Goal: Transaction & Acquisition: Purchase product/service

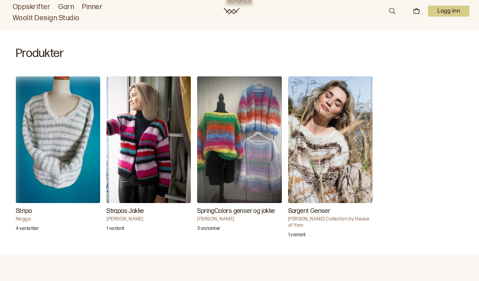
scroll to position [219, 0]
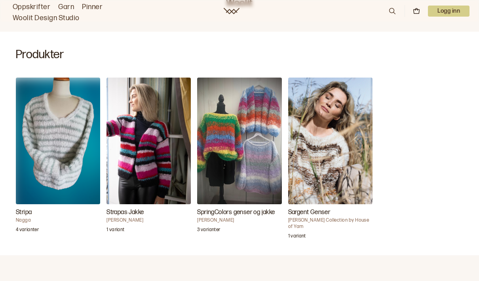
click at [151, 158] on img "Strapas Jakke" at bounding box center [149, 141] width 84 height 127
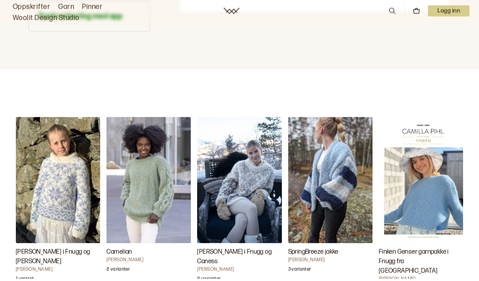
scroll to position [702, 0]
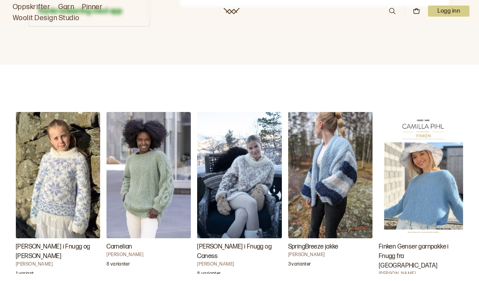
click at [338, 205] on img "SpringBreeze jakke" at bounding box center [330, 175] width 84 height 127
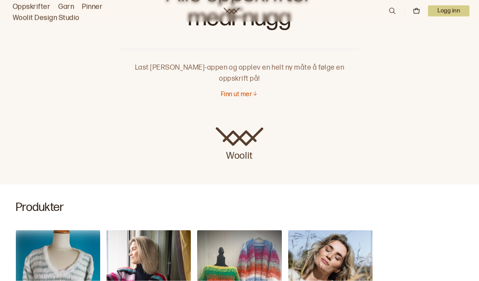
scroll to position [70, 0]
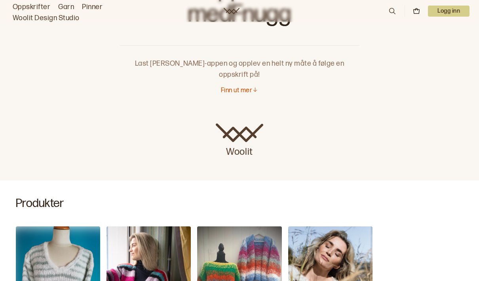
click at [253, 87] on icon at bounding box center [255, 90] width 6 height 6
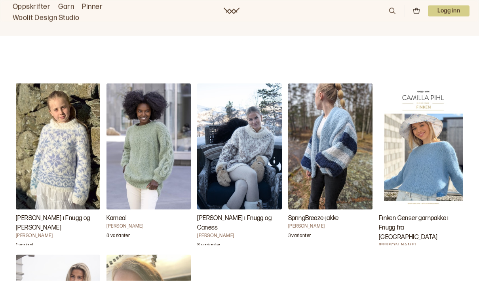
scroll to position [731, 0]
click at [415, 152] on img "Finken Genser garnpakke i Fnugg fra House of Yarn" at bounding box center [421, 146] width 84 height 127
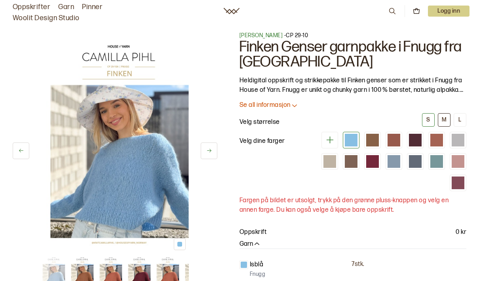
click at [445, 122] on font "M" at bounding box center [444, 119] width 5 height 7
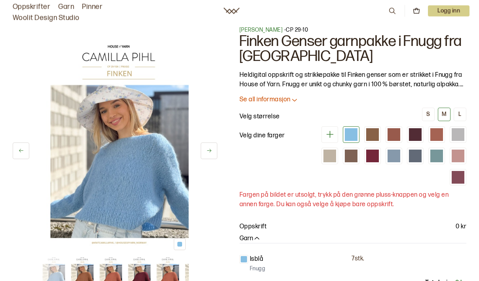
scroll to position [6, 0]
click at [459, 158] on div at bounding box center [458, 156] width 13 height 13
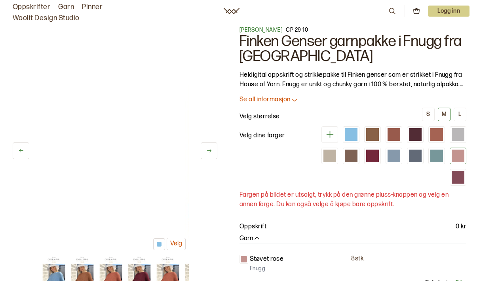
scroll to position [37, 0]
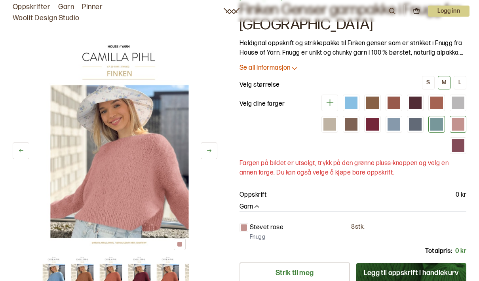
click at [439, 125] on div at bounding box center [436, 124] width 13 height 13
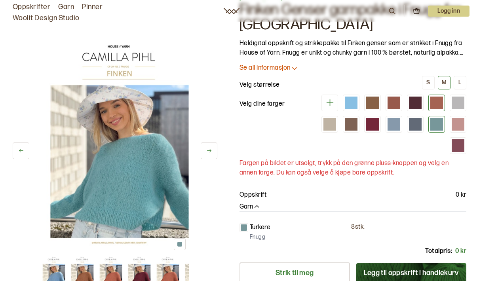
click at [440, 101] on div at bounding box center [436, 103] width 13 height 13
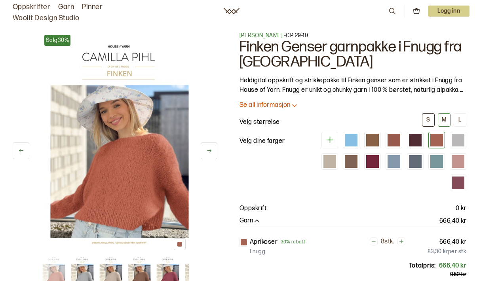
click at [433, 118] on button "S" at bounding box center [428, 119] width 13 height 13
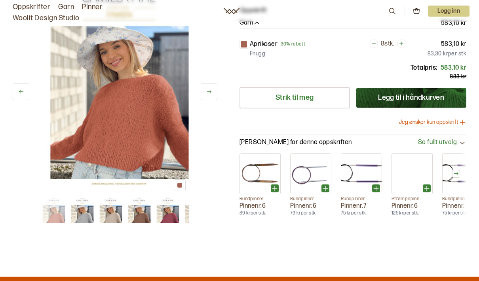
scroll to position [192, 0]
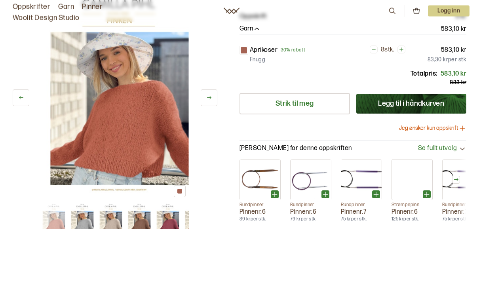
click at [460, 125] on icon at bounding box center [463, 129] width 8 height 8
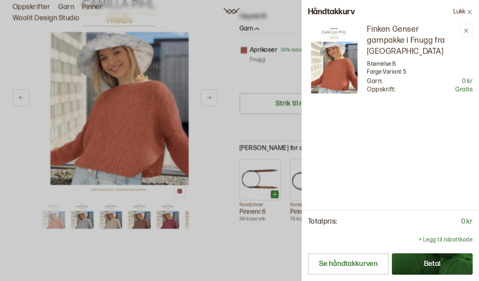
click at [432, 163] on div "Finken Genser garnpakke i Fnugg fra House of Yarn Størrelse: S Farge: Variant 5…" at bounding box center [390, 117] width 177 height 186
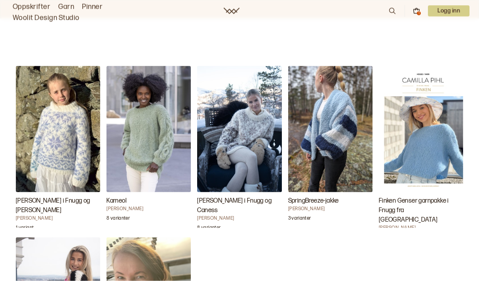
scroll to position [748, 0]
click at [429, 148] on img "Finken Genser garnpakke i Fnugg fra House of Yarn" at bounding box center [421, 129] width 84 height 127
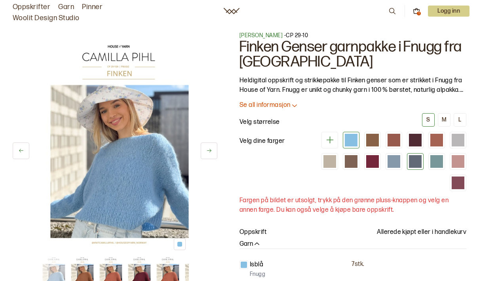
click at [418, 162] on div at bounding box center [415, 161] width 13 height 13
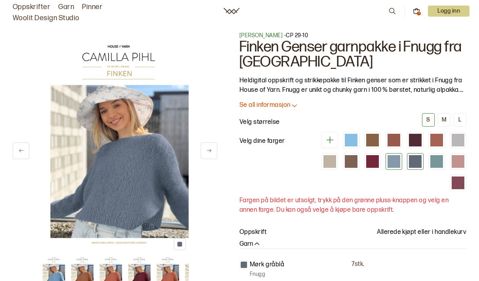
click at [394, 164] on div at bounding box center [394, 161] width 13 height 13
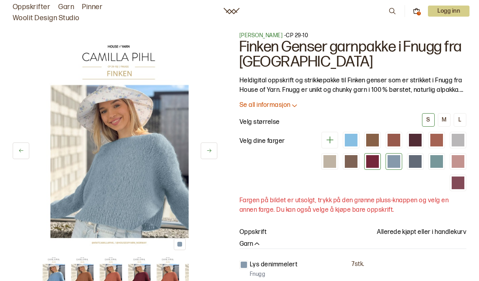
click at [379, 158] on div at bounding box center [372, 161] width 13 height 13
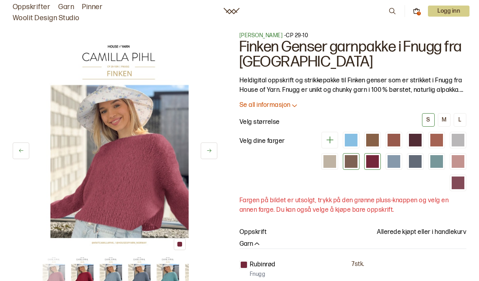
click at [355, 166] on div at bounding box center [351, 161] width 13 height 13
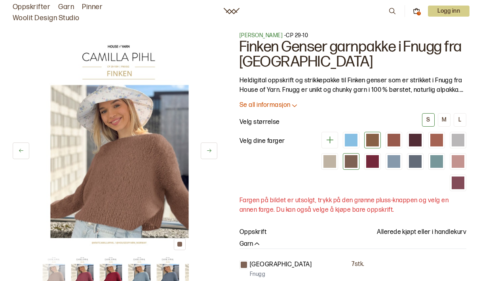
click at [374, 142] on div at bounding box center [372, 140] width 13 height 13
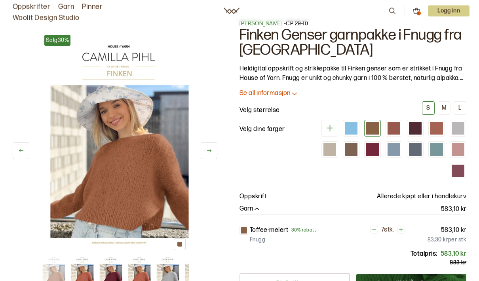
scroll to position [12, 0]
click at [298, 95] on icon at bounding box center [295, 93] width 8 height 8
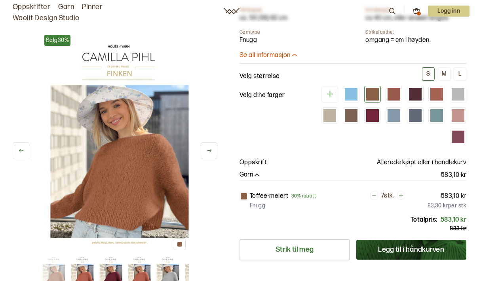
scroll to position [287, 0]
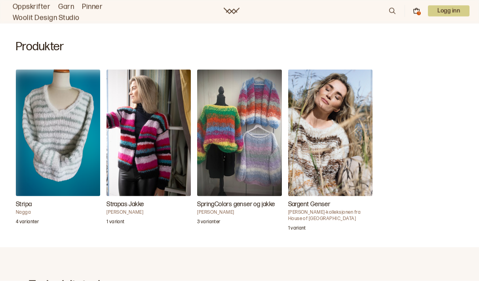
scroll to position [228, 0]
click at [336, 209] on font "[PERSON_NAME]-kolleksjonen fra House of [GEOGRAPHIC_DATA]" at bounding box center [324, 215] width 72 height 12
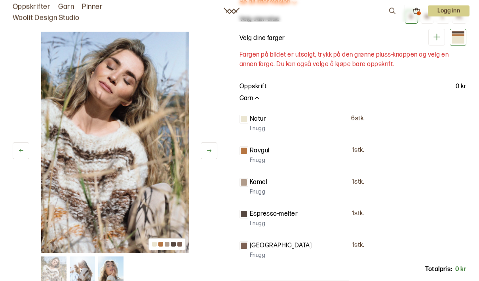
scroll to position [91, 0]
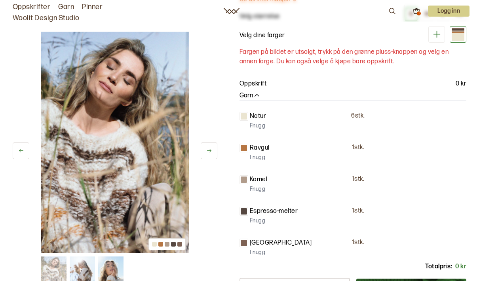
click at [435, 173] on div "Kamel 1 stk. Fnugg" at bounding box center [353, 182] width 227 height 27
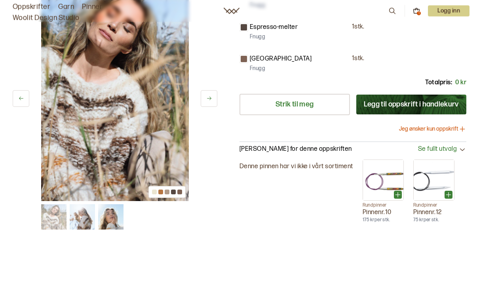
scroll to position [275, 0]
click at [428, 105] on font "Legg til oppskrift i handlekurv" at bounding box center [411, 104] width 95 height 8
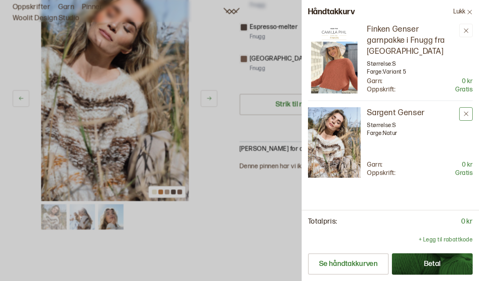
click at [469, 112] on icon at bounding box center [466, 114] width 6 height 6
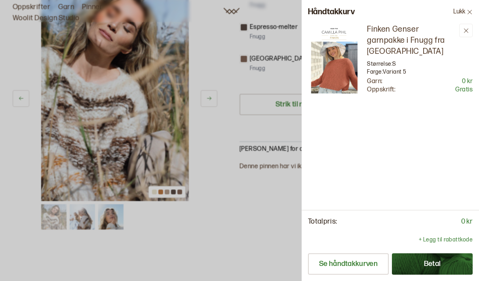
click at [465, 33] on icon at bounding box center [466, 31] width 6 height 6
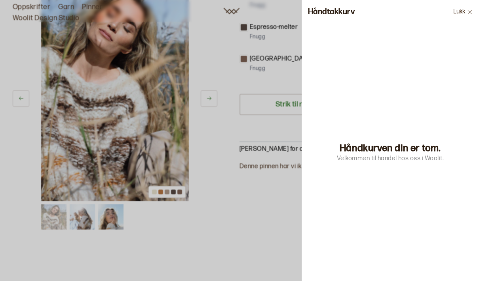
click at [472, 16] on button "Lukk" at bounding box center [463, 12] width 32 height 24
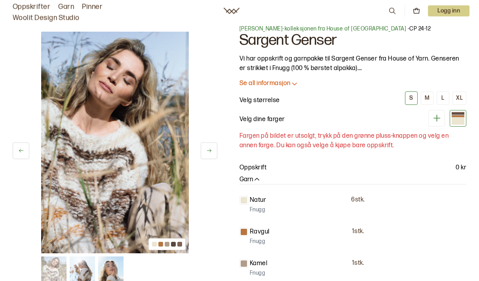
scroll to position [7, 0]
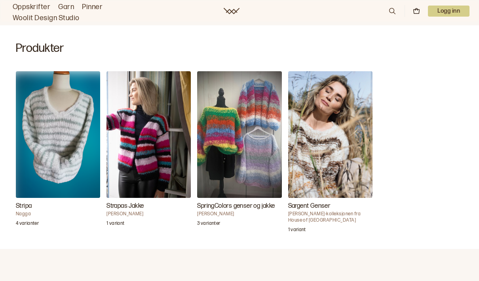
scroll to position [225, 0]
click at [152, 143] on img "Strapas Jakke" at bounding box center [149, 135] width 84 height 127
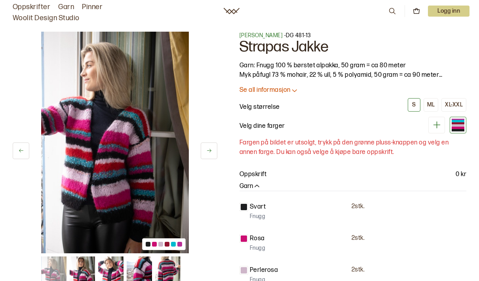
click at [278, 128] on font "Velg dine farger" at bounding box center [263, 126] width 46 height 8
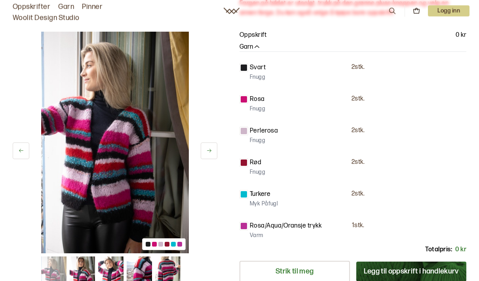
scroll to position [139, 0]
click at [267, 199] on div "Turkere 2 stk. Myk Påfugl" at bounding box center [353, 199] width 227 height 19
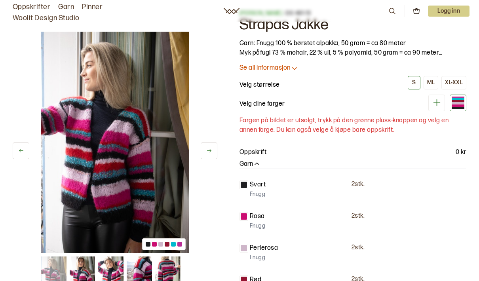
scroll to position [22, 0]
click at [440, 103] on icon at bounding box center [436, 103] width 7 height 7
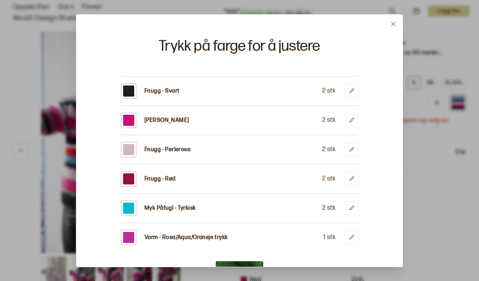
scroll to position [14, 0]
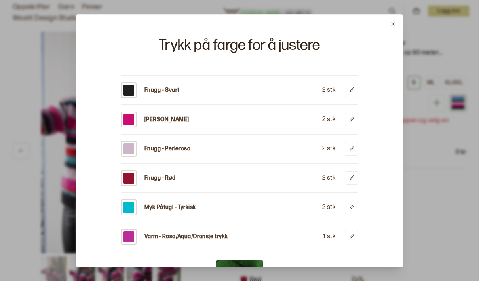
click at [127, 114] on div at bounding box center [128, 119] width 11 height 11
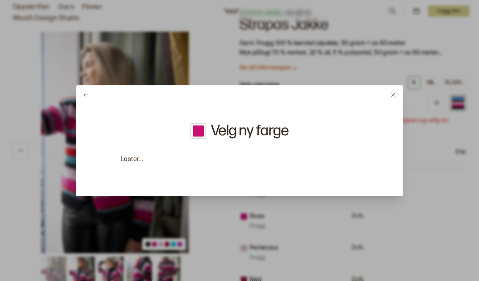
scroll to position [0, 0]
click at [133, 160] on font "Siste..." at bounding box center [130, 160] width 19 height 8
click at [84, 95] on icon at bounding box center [86, 95] width 4 height 4
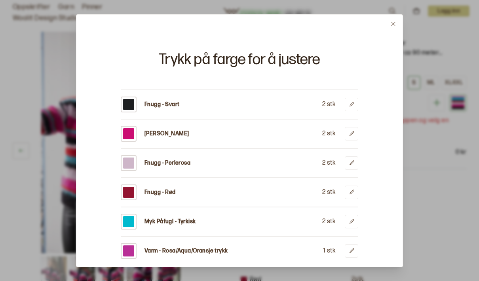
click at [242, 155] on div "Fnugg - Perlerosa 2 stk" at bounding box center [240, 163] width 238 height 16
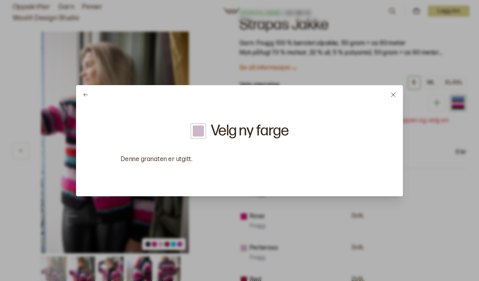
click at [204, 132] on div at bounding box center [198, 131] width 16 height 16
click at [261, 135] on font "Velg ny farge" at bounding box center [250, 131] width 78 height 18
click at [392, 96] on icon at bounding box center [393, 95] width 4 height 4
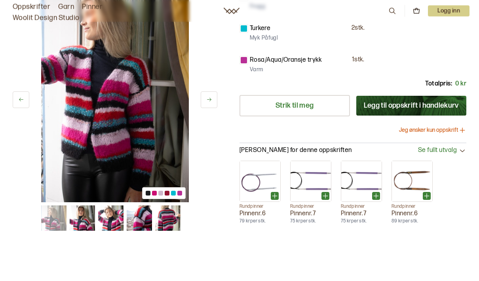
scroll to position [306, 0]
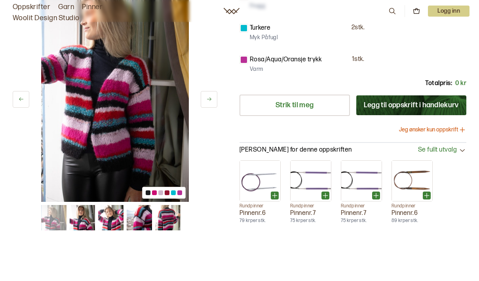
click at [419, 106] on font "Legg til oppskrift i handlekurv" at bounding box center [411, 105] width 95 height 8
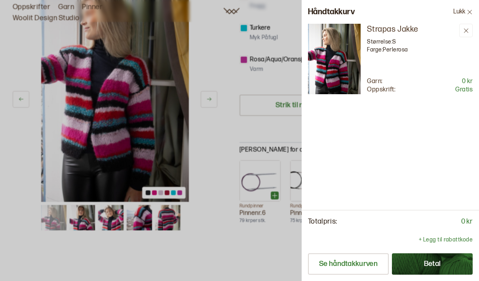
click at [435, 268] on font "Betal" at bounding box center [432, 264] width 17 height 8
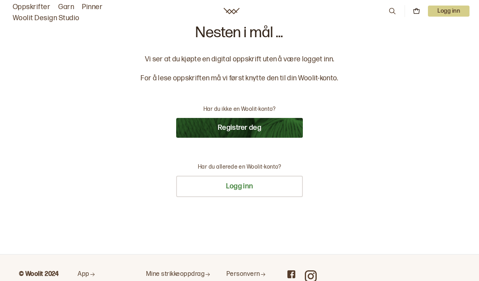
click at [269, 130] on button "Registrer deg" at bounding box center [239, 128] width 127 height 20
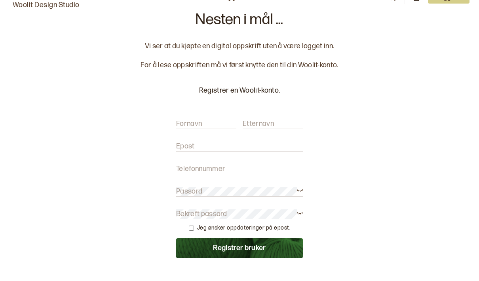
click at [215, 132] on input "Fornavn" at bounding box center [206, 137] width 60 height 10
type input "Unni Erna"
type input "Garberg"
type input "ugarberg@gmail.com"
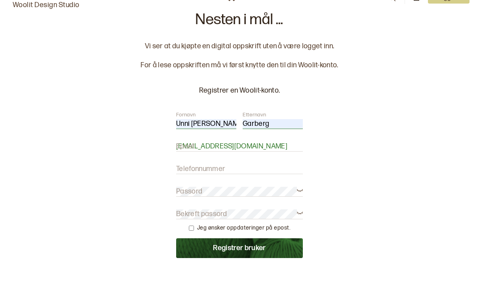
type input "41567786"
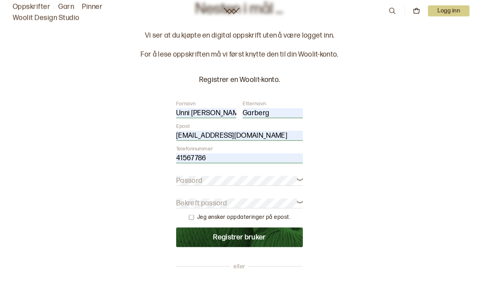
scroll to position [31, 0]
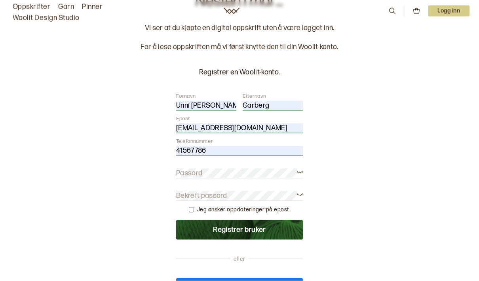
click at [302, 172] on icon at bounding box center [300, 172] width 6 height 6
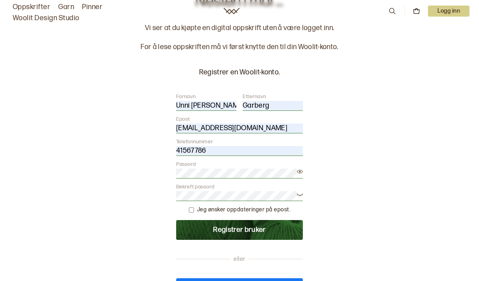
click at [194, 210] on input "checkbox" at bounding box center [191, 209] width 5 height 5
checkbox input "true"
click at [249, 232] on button "Registrer bruker" at bounding box center [239, 230] width 127 height 20
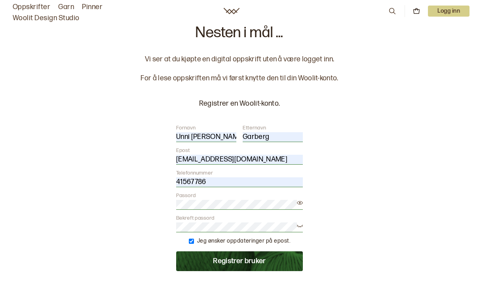
scroll to position [12, 0]
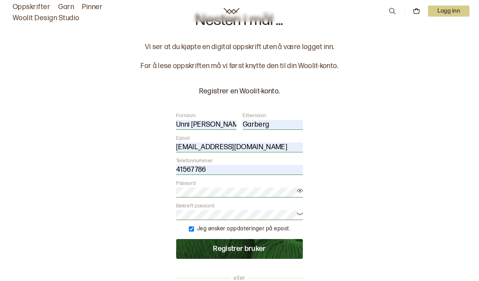
click at [244, 251] on button "Registrer bruker" at bounding box center [239, 249] width 127 height 20
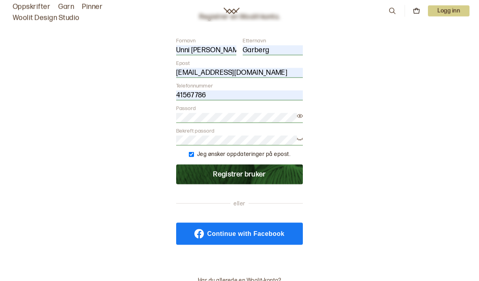
scroll to position [88, 0]
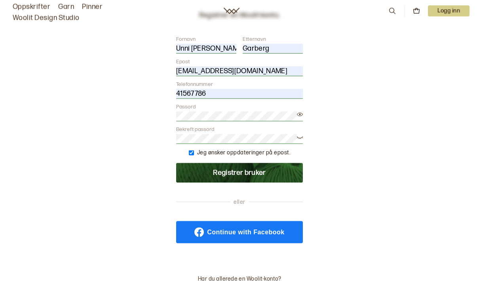
click at [251, 236] on link "Continue with Facebook" at bounding box center [239, 232] width 127 height 22
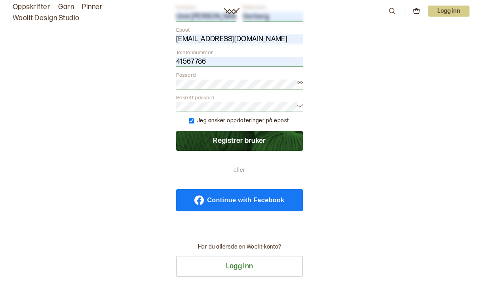
click at [257, 141] on button "Registrer bruker" at bounding box center [239, 141] width 127 height 20
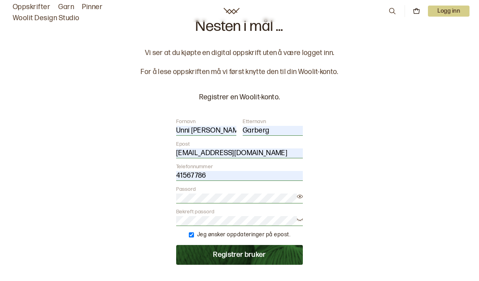
scroll to position [0, 0]
